Goal: Task Accomplishment & Management: Complete application form

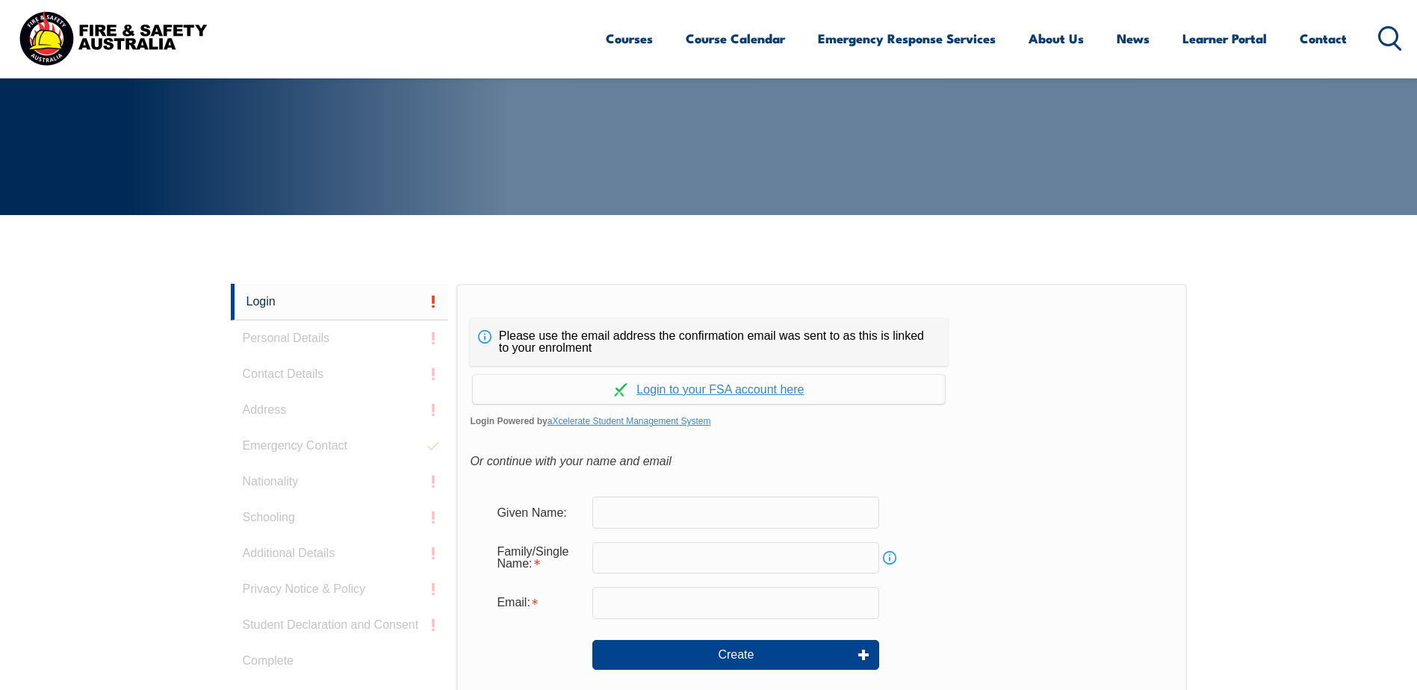
scroll to position [398, 0]
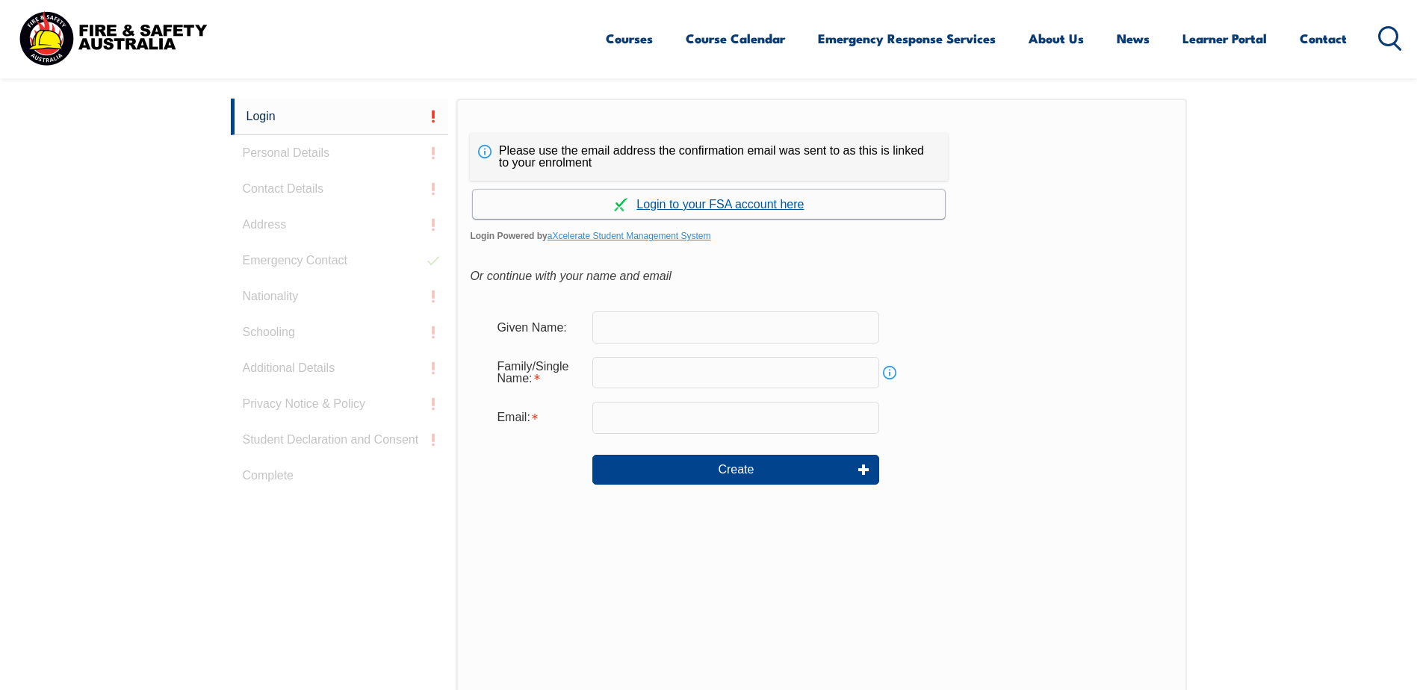
click at [785, 211] on link "Continue with aXcelerate" at bounding box center [709, 204] width 472 height 29
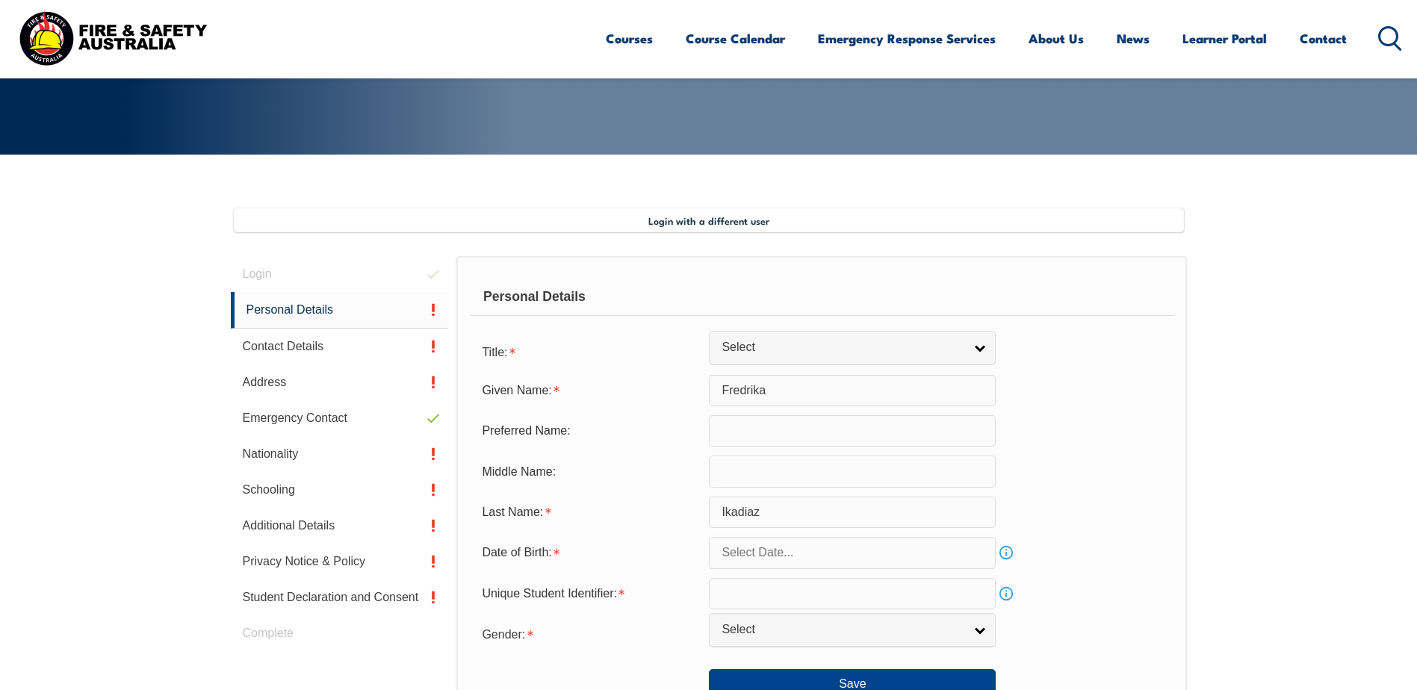
scroll to position [407, 0]
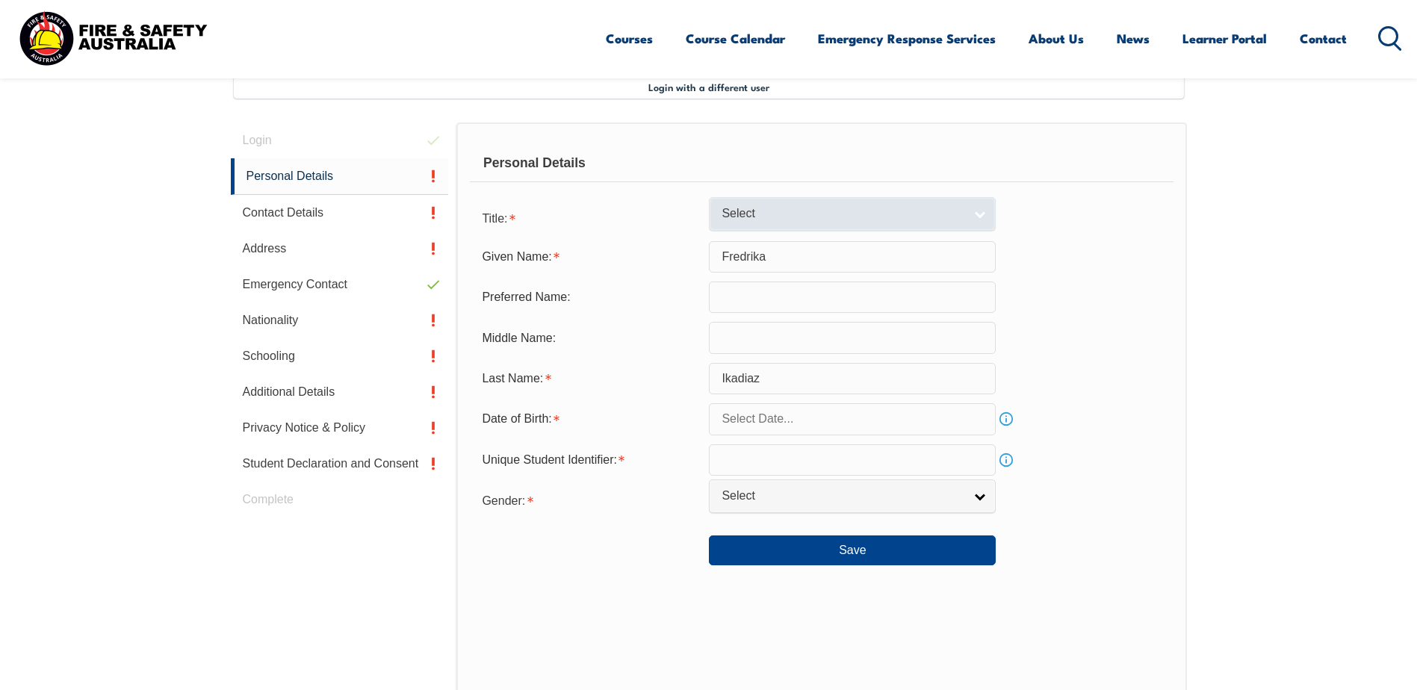
click at [979, 216] on link "Select" at bounding box center [852, 214] width 287 height 34
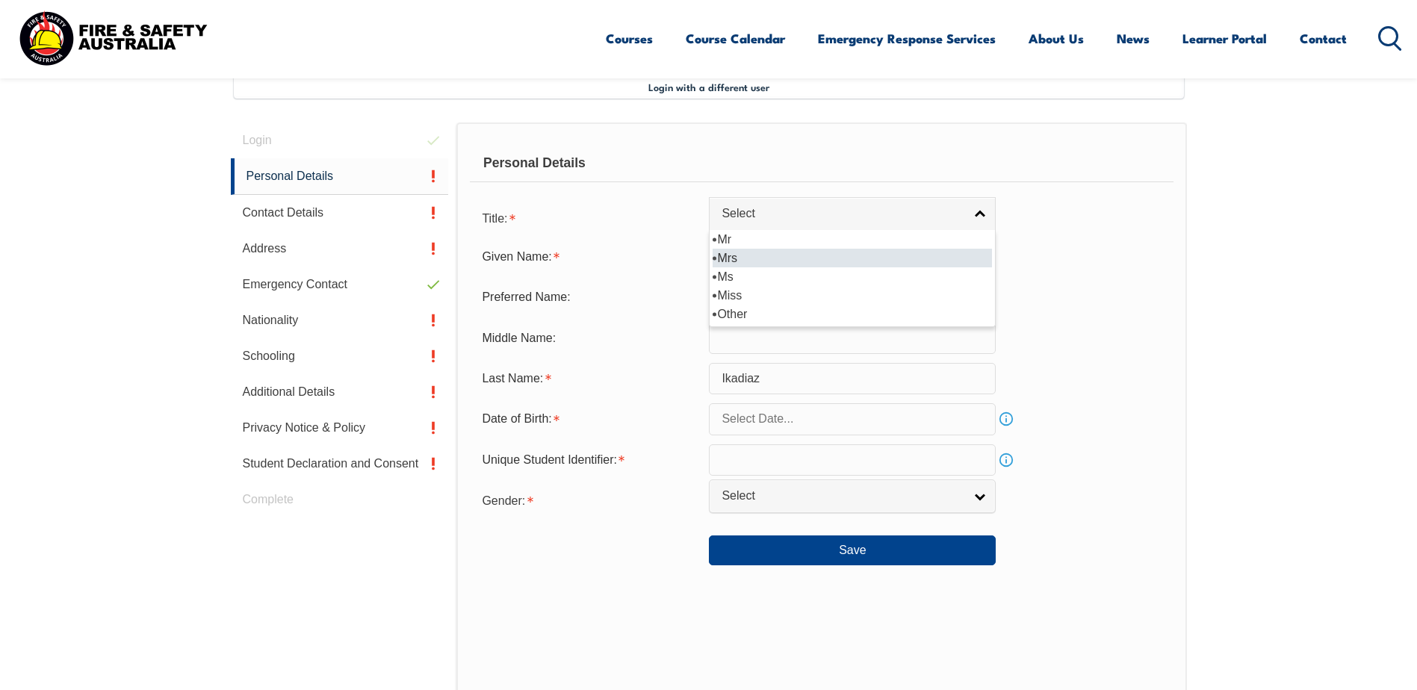
click at [798, 254] on li "Mrs" at bounding box center [852, 258] width 279 height 19
select select "Mrs"
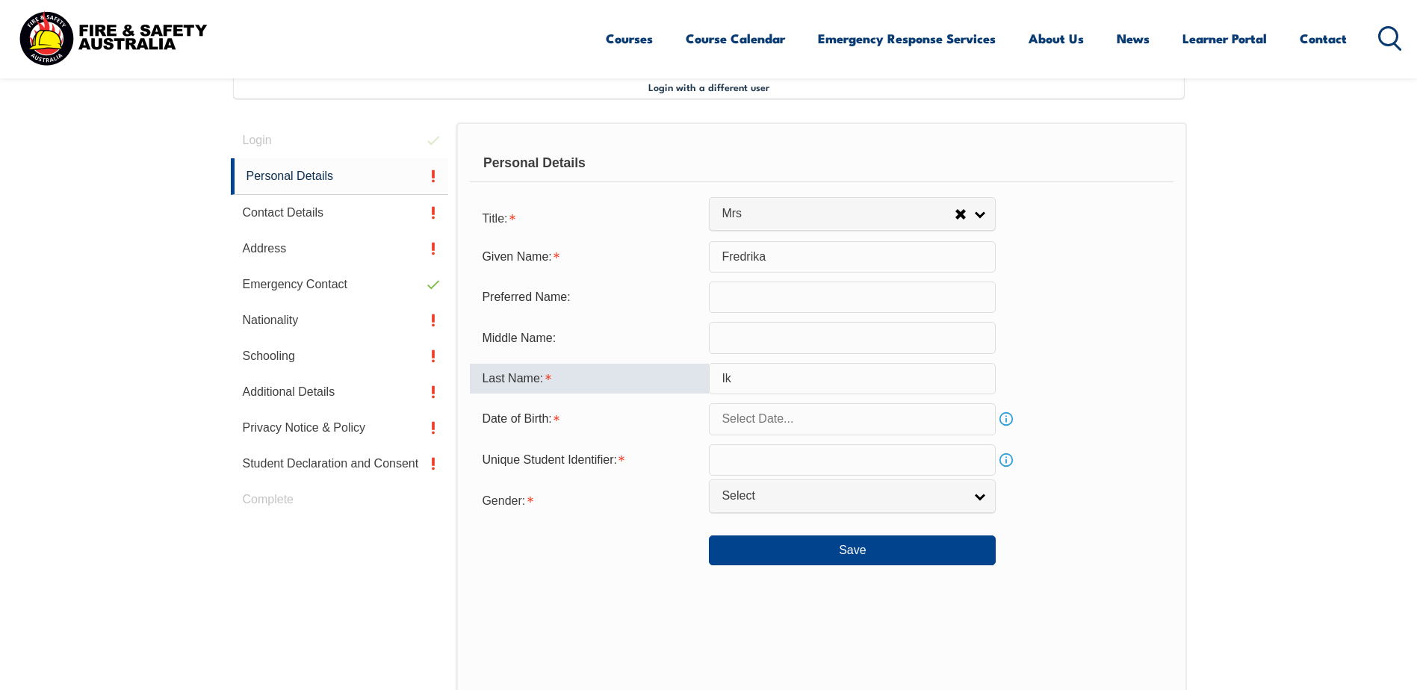
type input "I"
type input "Fredrika"
click at [980, 424] on input "text" at bounding box center [852, 418] width 287 height 31
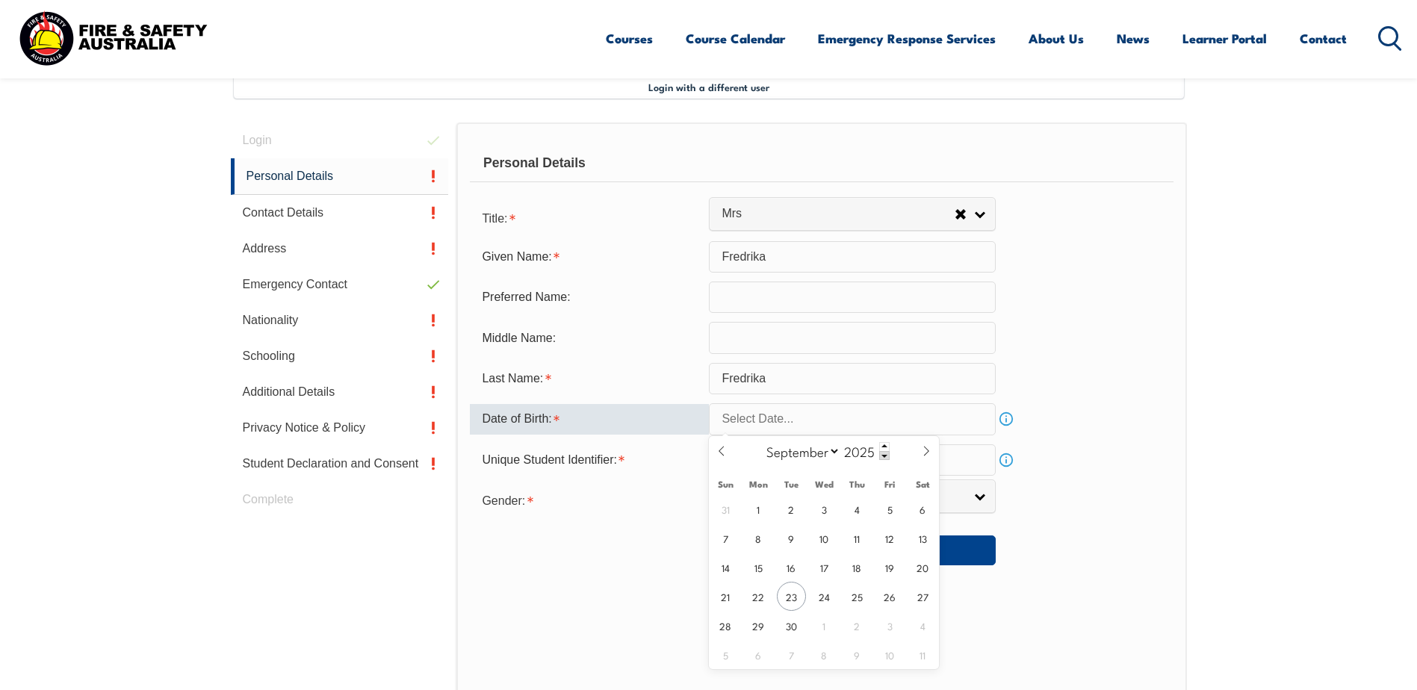
click at [791, 419] on input "text" at bounding box center [852, 418] width 287 height 31
click at [835, 451] on select "January February March April May June July August September October November De…" at bounding box center [799, 451] width 81 height 19
select select "1"
click at [760, 442] on select "January February March April May June July August September October November De…" at bounding box center [799, 451] width 81 height 19
click at [884, 445] on span at bounding box center [884, 446] width 10 height 9
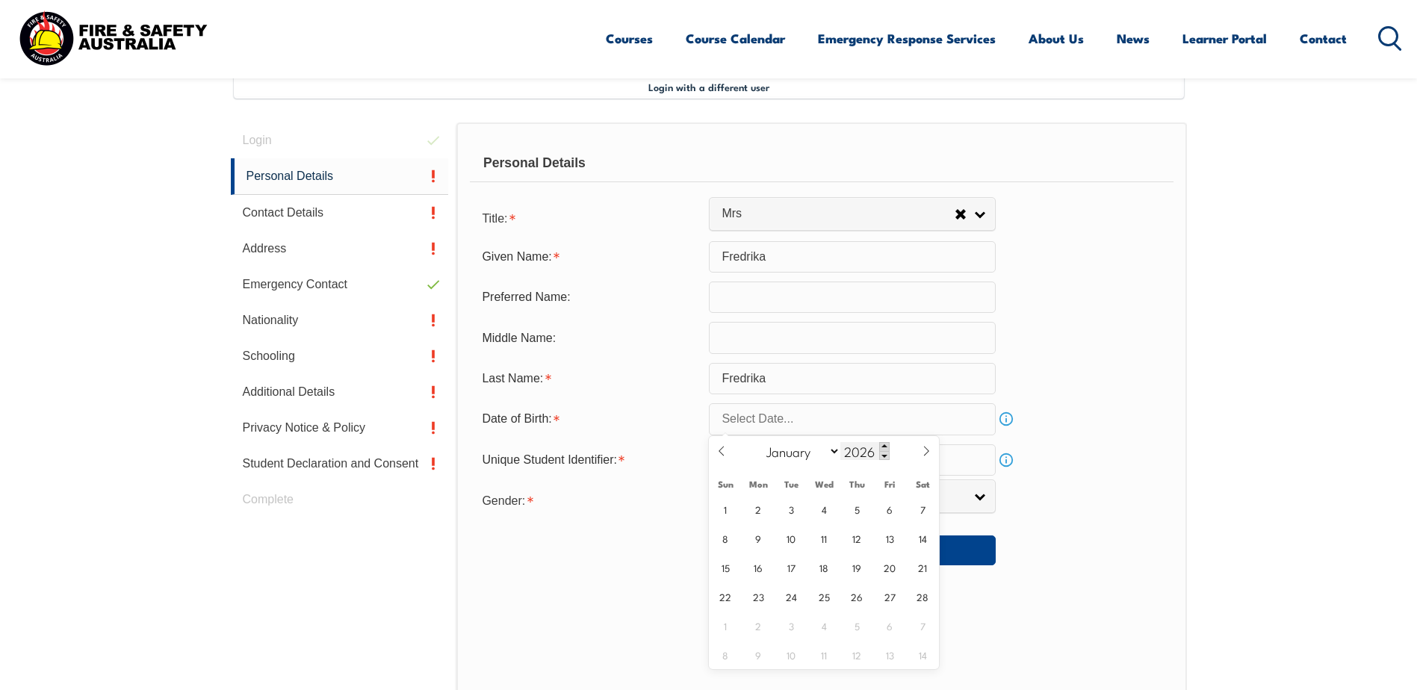
click at [884, 445] on span at bounding box center [884, 446] width 10 height 9
click at [887, 454] on span at bounding box center [884, 455] width 10 height 9
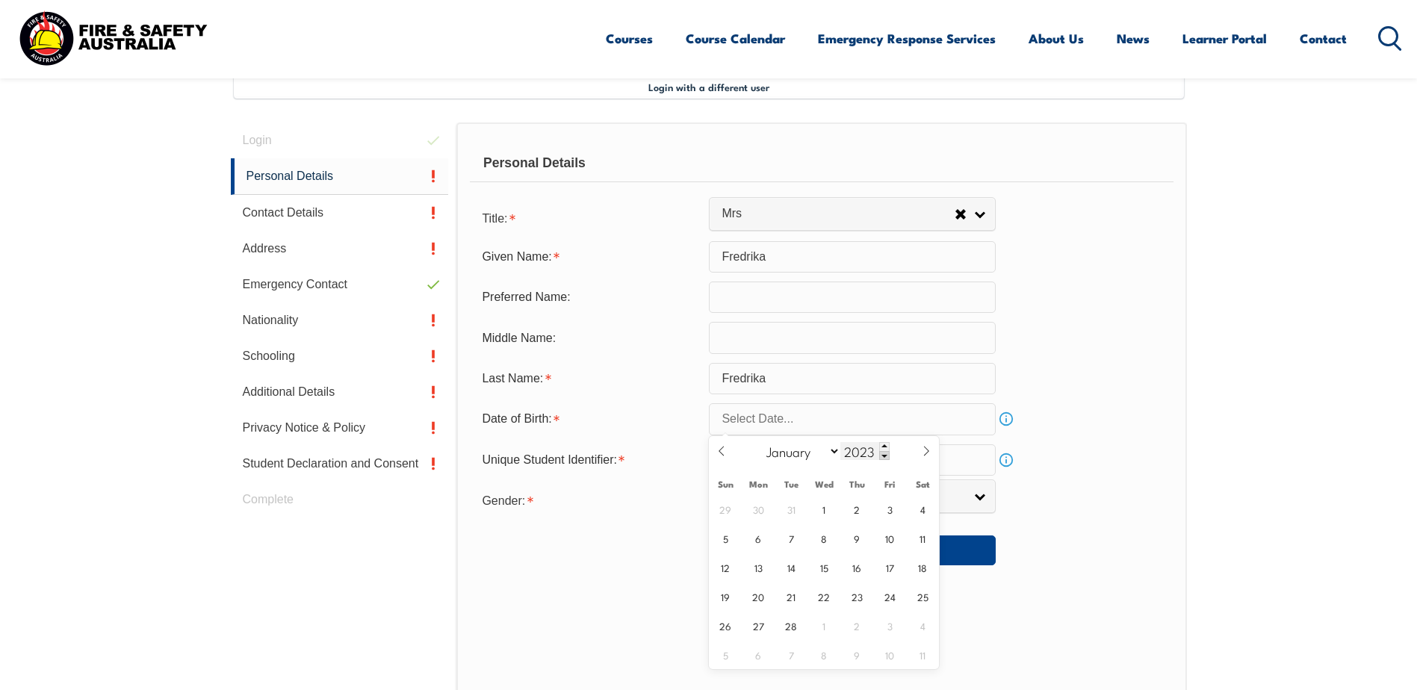
click at [887, 454] on span at bounding box center [884, 455] width 10 height 9
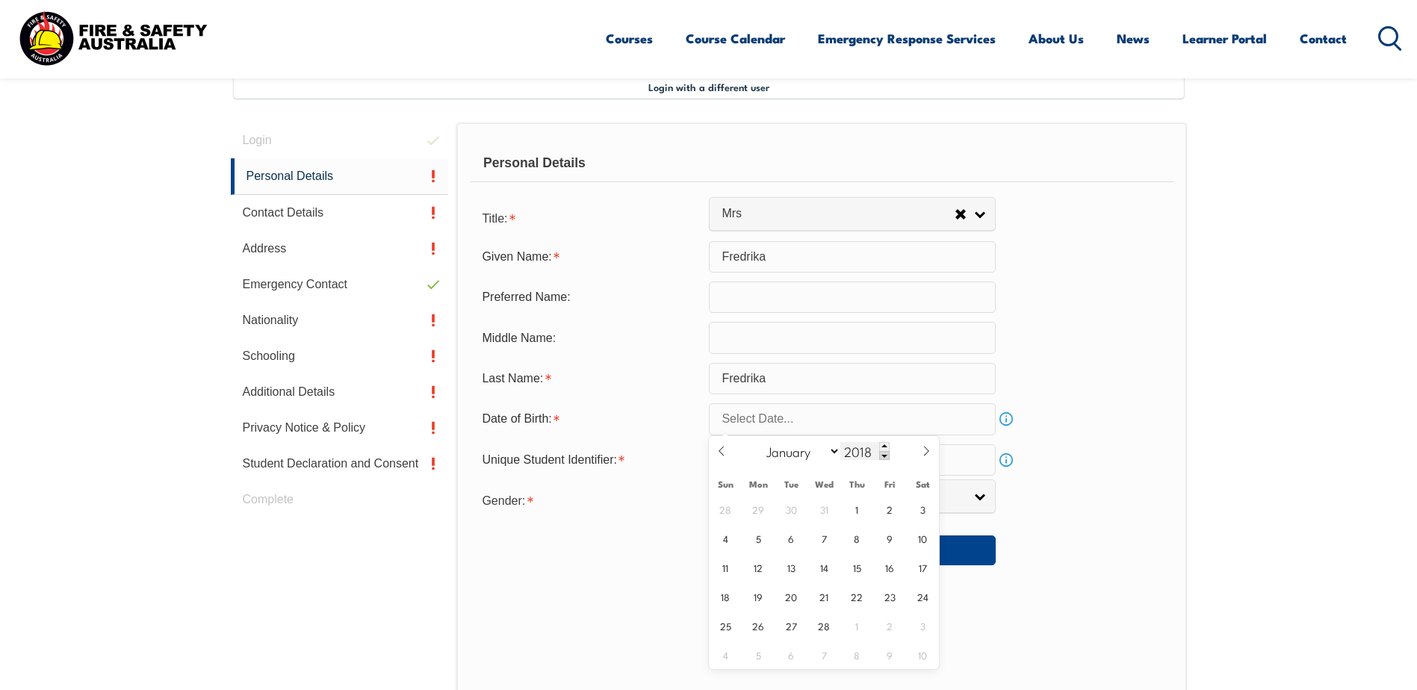
click at [887, 454] on span at bounding box center [884, 455] width 10 height 9
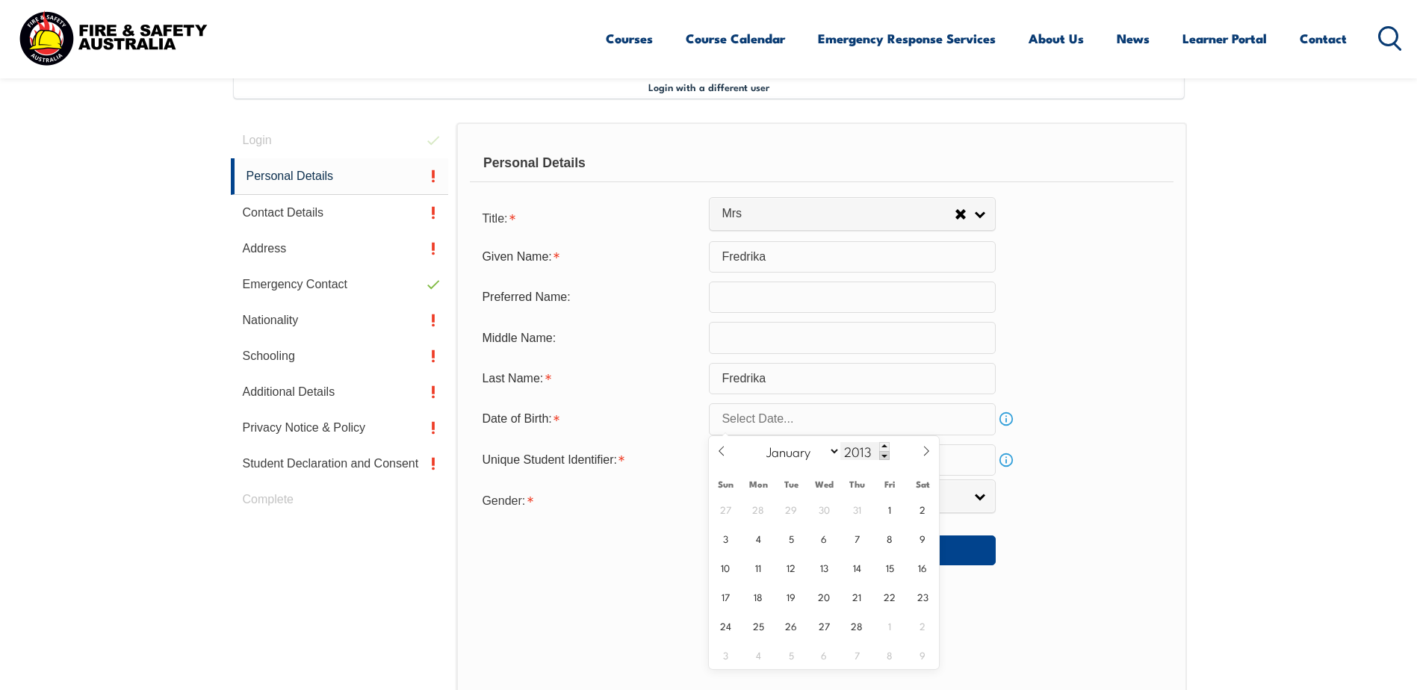
click at [887, 454] on span at bounding box center [884, 455] width 10 height 9
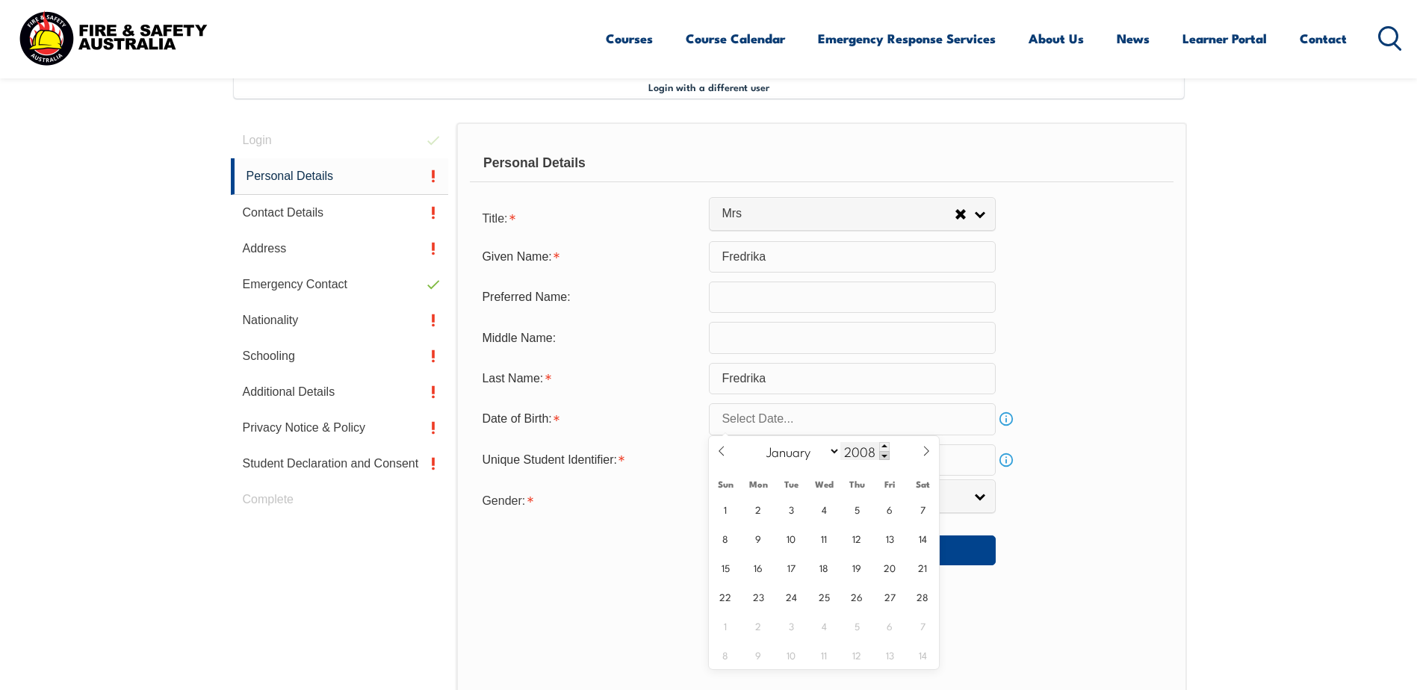
click at [887, 454] on span at bounding box center [884, 455] width 10 height 9
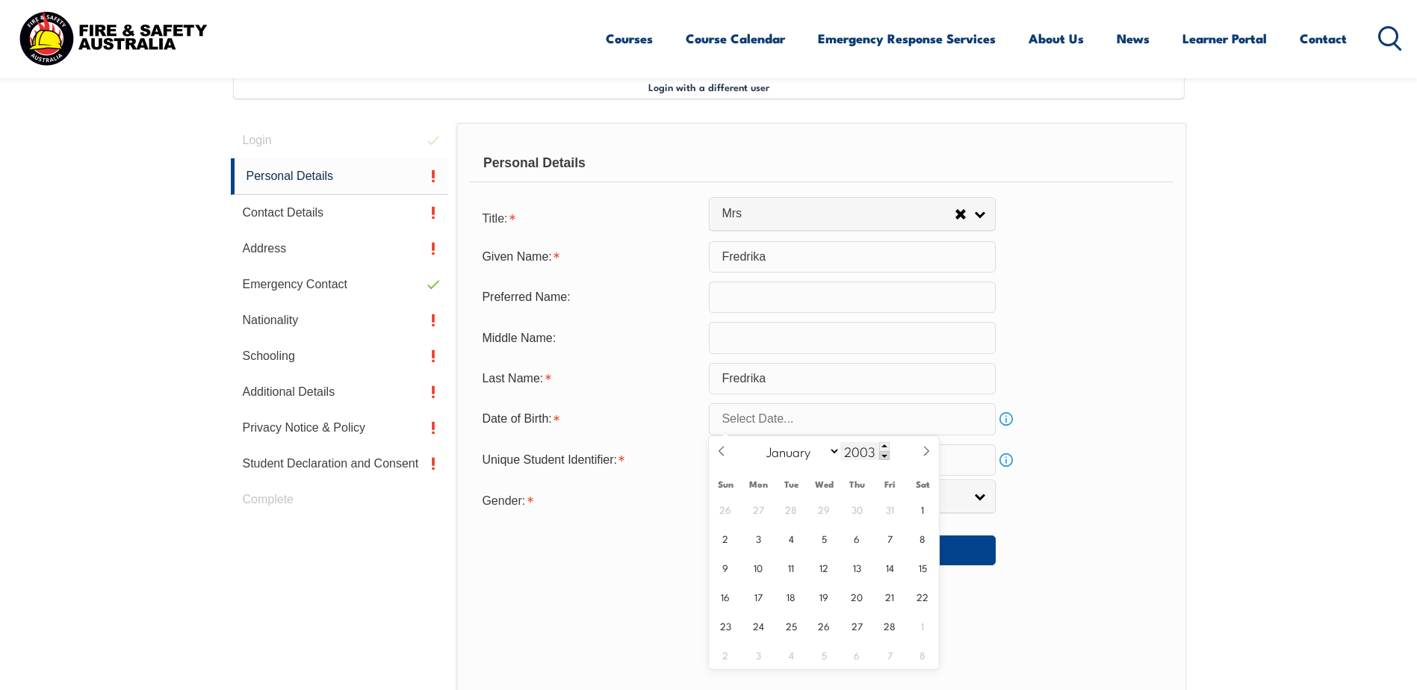
click at [887, 454] on span at bounding box center [884, 455] width 10 height 9
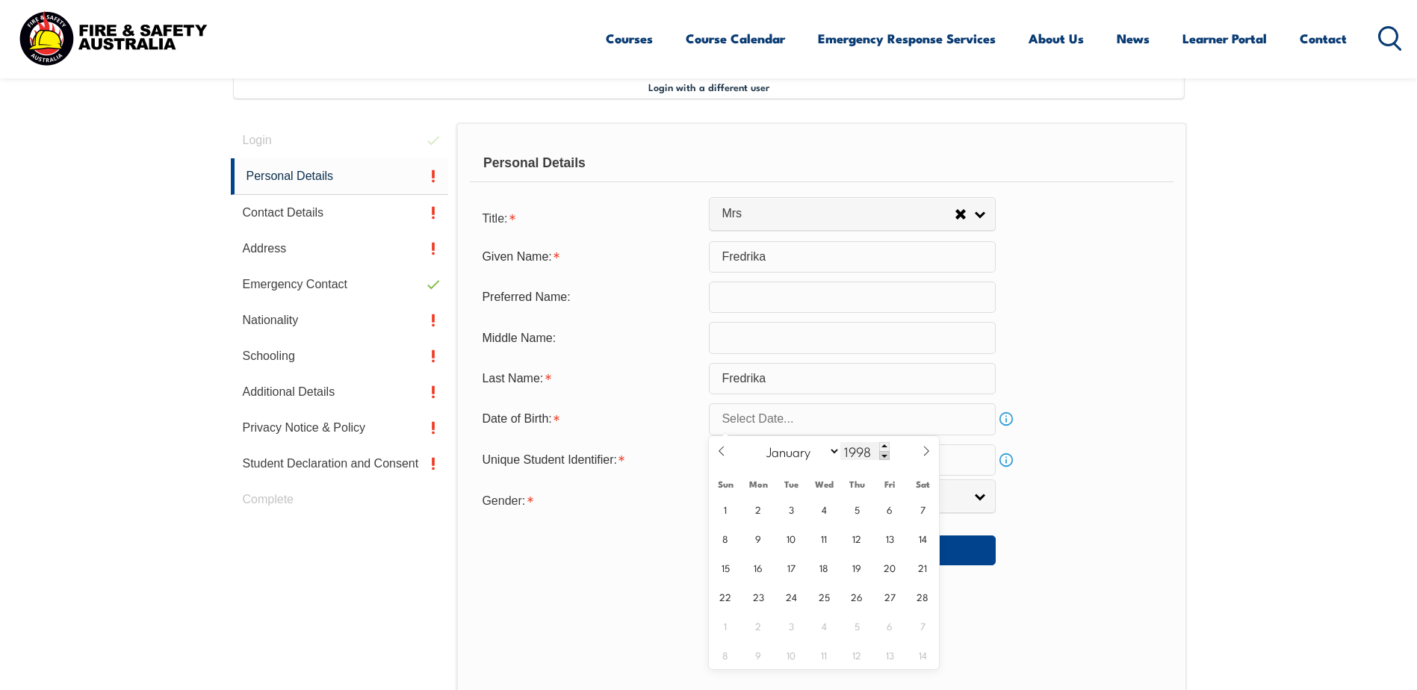
click at [887, 454] on span at bounding box center [884, 455] width 10 height 9
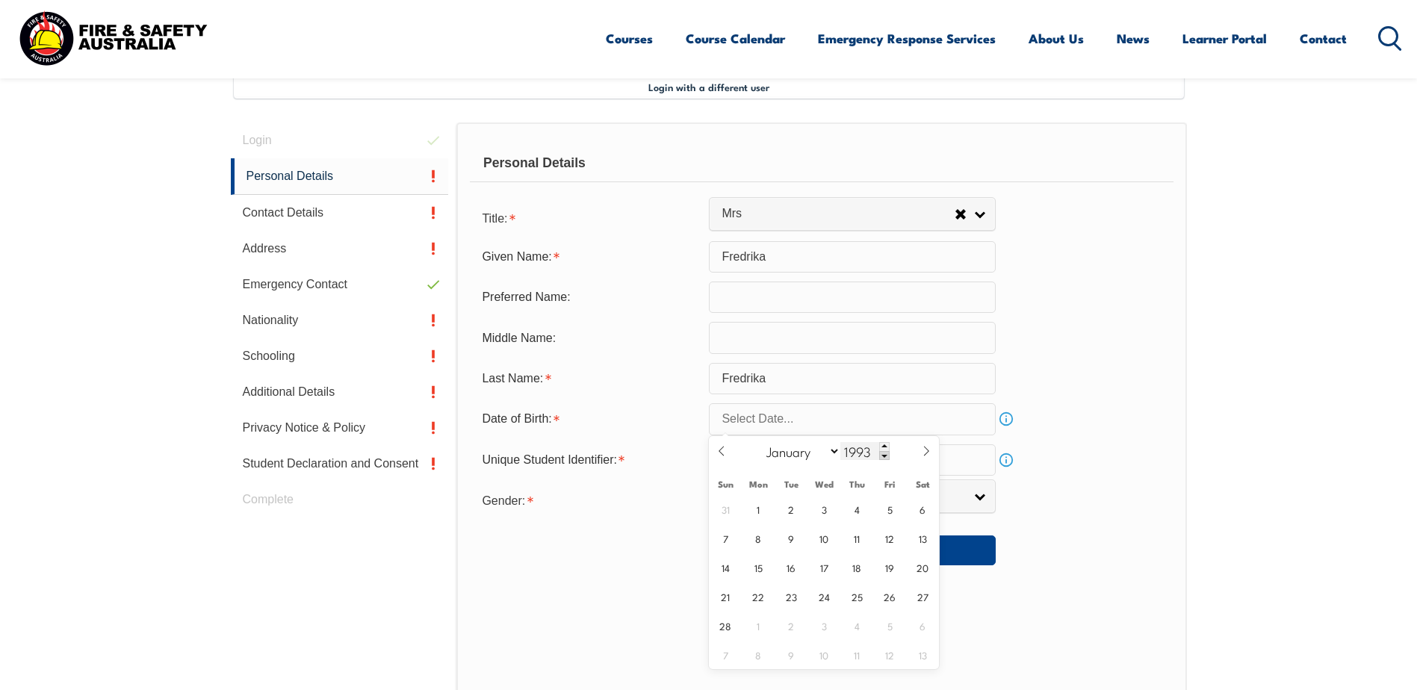
click at [887, 454] on span at bounding box center [884, 455] width 10 height 9
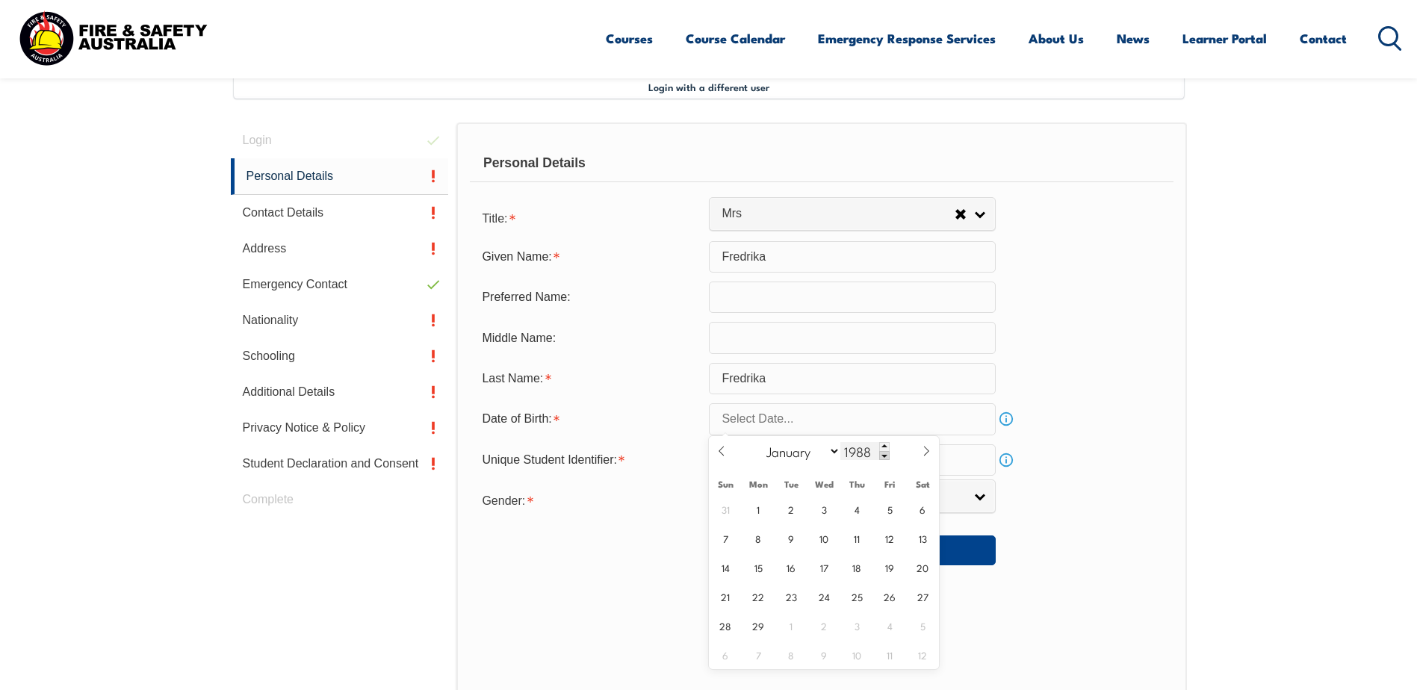
click at [887, 454] on span at bounding box center [884, 455] width 10 height 9
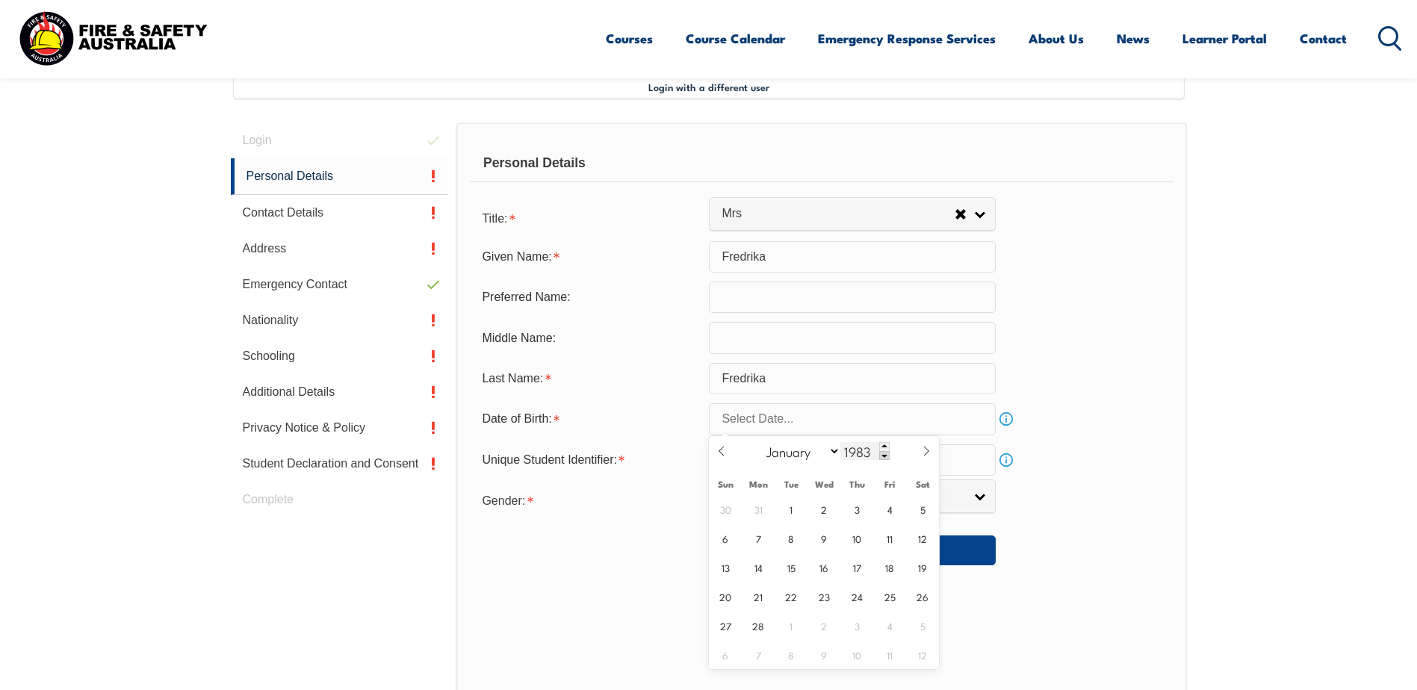
click at [887, 454] on span at bounding box center [884, 455] width 10 height 9
type input "1982"
click at [800, 507] on span "2" at bounding box center [791, 509] width 29 height 29
type input "[DATE]"
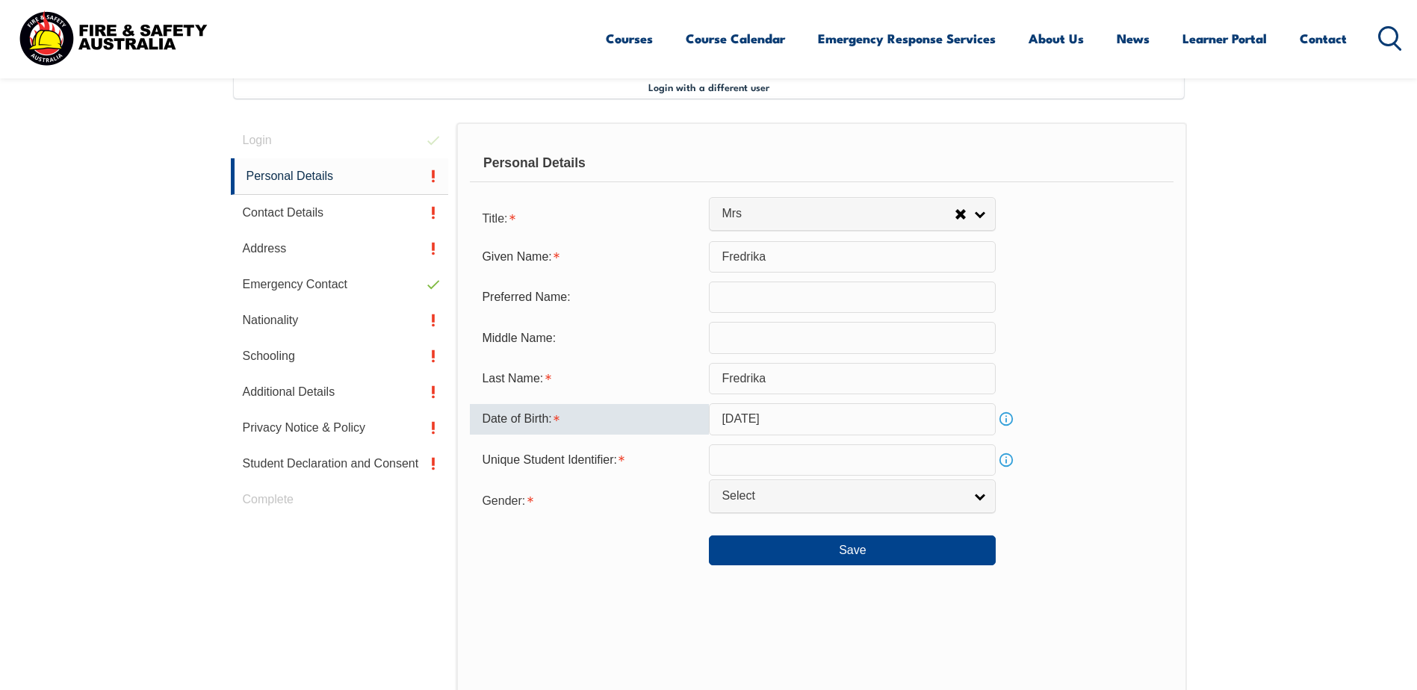
click at [1011, 460] on link "Info" at bounding box center [1006, 460] width 21 height 21
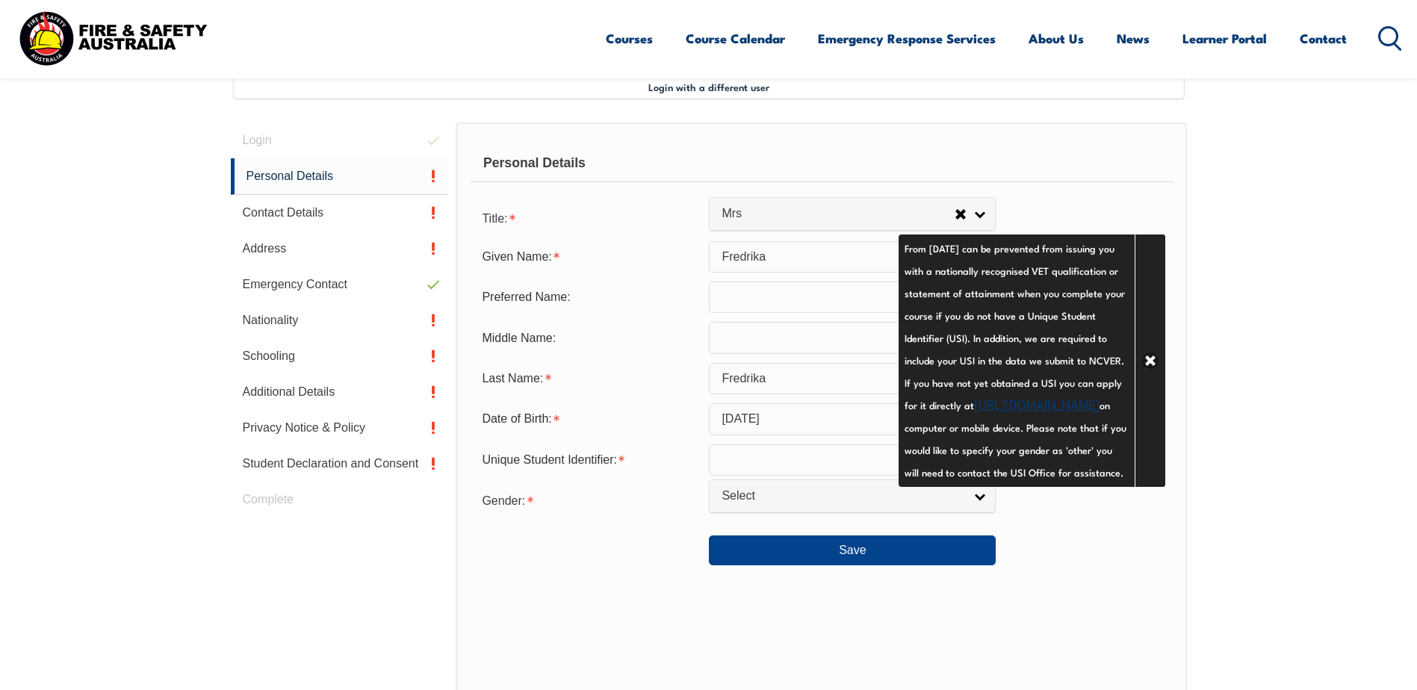
click at [1038, 412] on link "[URL][DOMAIN_NAME]" at bounding box center [1037, 404] width 126 height 18
